Goal: Information Seeking & Learning: Learn about a topic

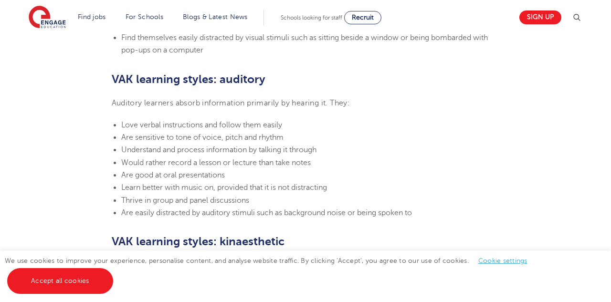
scroll to position [801, 0]
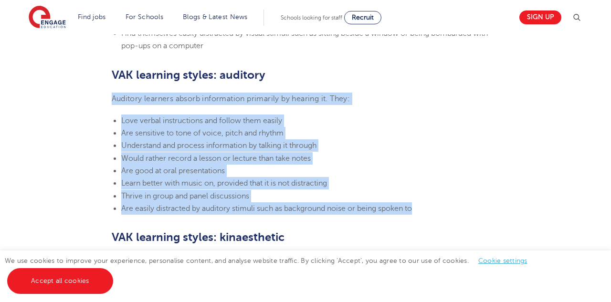
drag, startPoint x: 427, startPoint y: 201, endPoint x: 86, endPoint y: 95, distance: 356.7
click at [86, 95] on section "[DATE] VAK learning styles: what are they and what do they mean? Engage Educati…" at bounding box center [305, 131] width 579 height 1337
copy section "Auditory learners absorb information primarily by hearing it. They: Love verbal…"
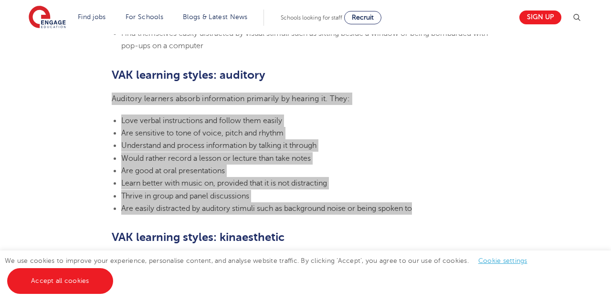
click at [58, 83] on section "[DATE] VAK learning styles: what are they and what do they mean? Engage Educati…" at bounding box center [305, 131] width 579 height 1337
click at [134, 177] on li "Learn better with music on, provided that it is not distracting" at bounding box center [310, 183] width 379 height 12
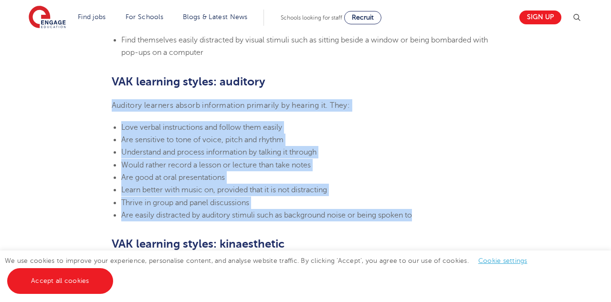
scroll to position [799, 0]
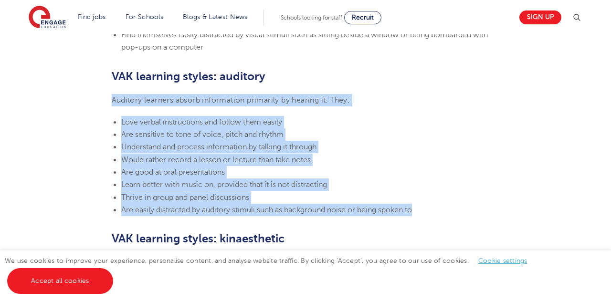
copy section "Auditory learners absorb information primarily by hearing it. They: Love verbal…"
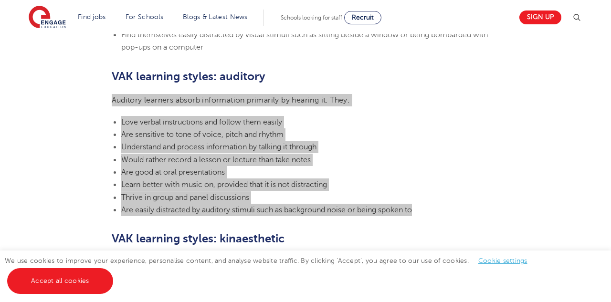
drag, startPoint x: 175, startPoint y: 301, endPoint x: 123, endPoint y: 99, distance: 209.2
click at [123, 99] on span "Auditory learners absorb information primarily by hearing it. They:" at bounding box center [231, 100] width 239 height 9
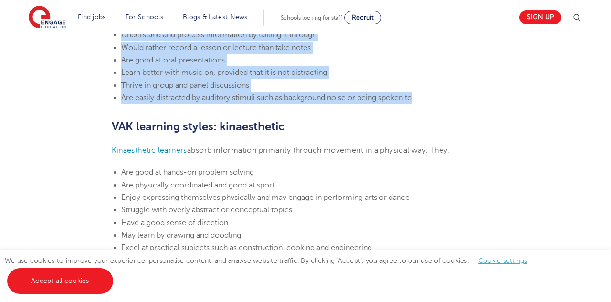
scroll to position [915, 0]
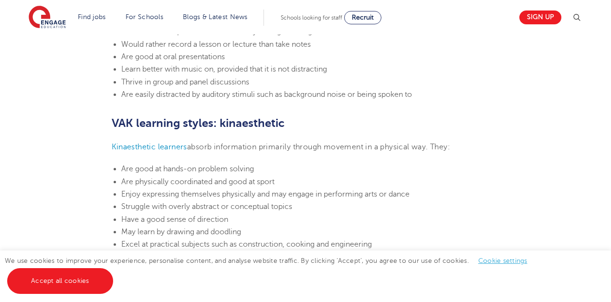
click at [262, 190] on span "Enjoy expressing themselves physically and may engage in performing arts or dan…" at bounding box center [265, 194] width 289 height 9
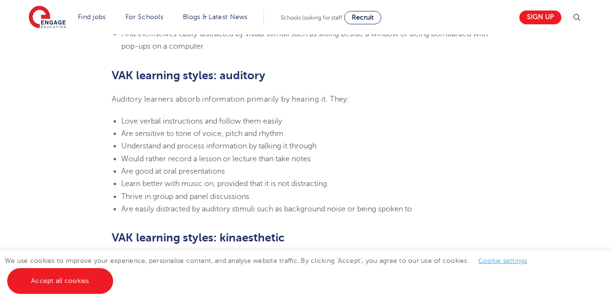
scroll to position [801, 0]
